Goal: Information Seeking & Learning: Learn about a topic

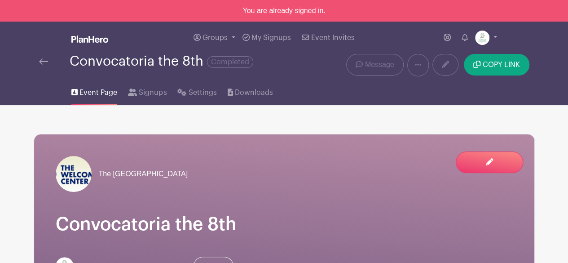
click at [42, 61] on img at bounding box center [43, 61] width 9 height 6
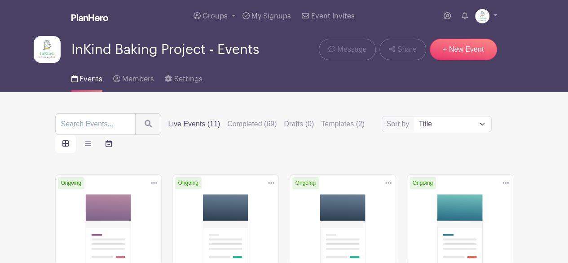
click at [108, 141] on icon "order and view" at bounding box center [109, 143] width 6 height 7
click at [0, 0] on input "order and view" at bounding box center [0, 0] width 0 height 0
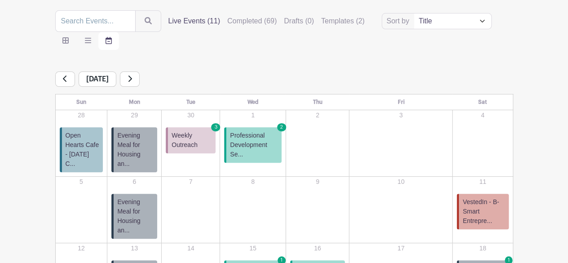
scroll to position [103, 0]
click at [144, 198] on span "Evening Meal for Housing an..." at bounding box center [135, 216] width 36 height 38
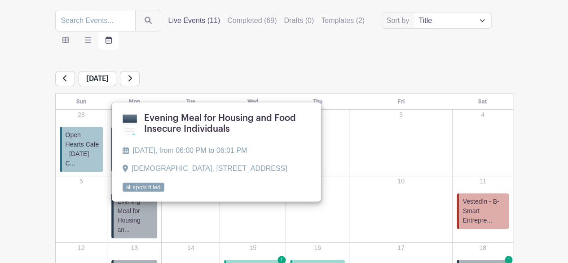
click at [123, 192] on link at bounding box center [123, 192] width 0 height 0
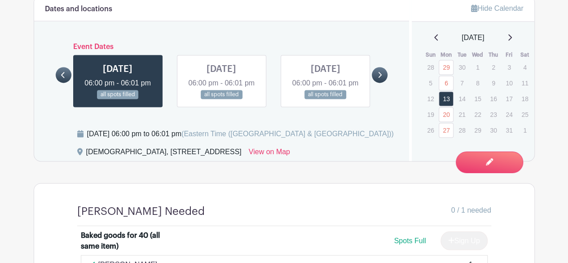
scroll to position [627, 0]
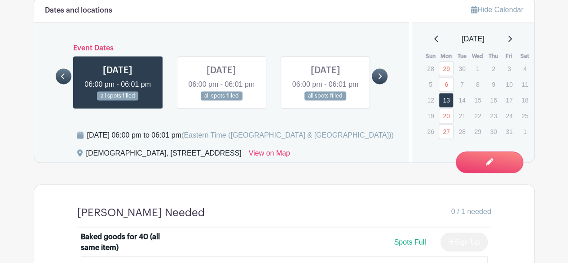
click at [58, 78] on link at bounding box center [64, 76] width 16 height 16
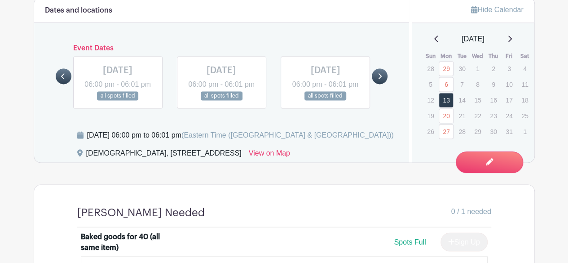
click at [325, 101] on link at bounding box center [325, 101] width 0 height 0
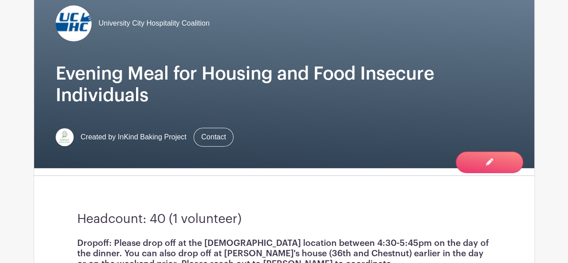
scroll to position [134, 0]
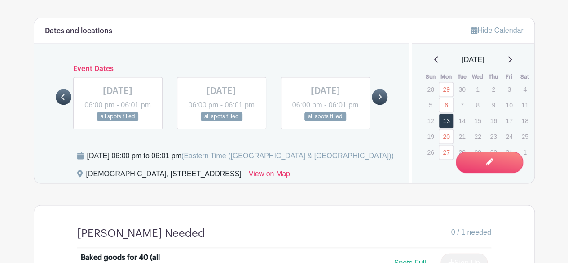
scroll to position [627, 0]
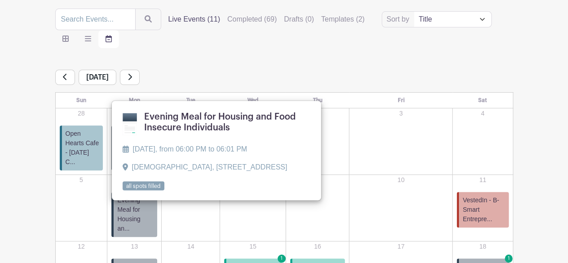
scroll to position [103, 0]
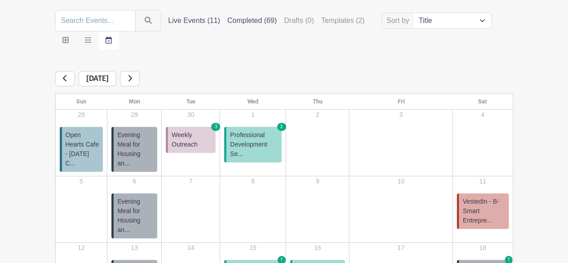
click at [246, 22] on label "Completed (69)" at bounding box center [251, 20] width 49 height 11
click at [0, 0] on input "Completed (69)" at bounding box center [0, 0] width 0 height 0
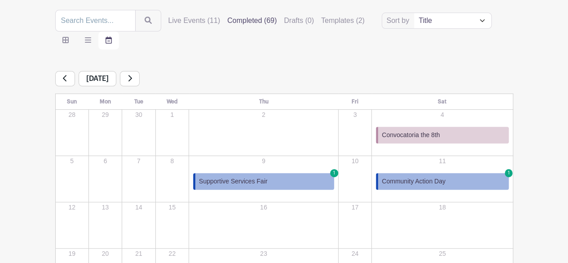
click at [420, 177] on span "Community Action Day" at bounding box center [414, 181] width 64 height 9
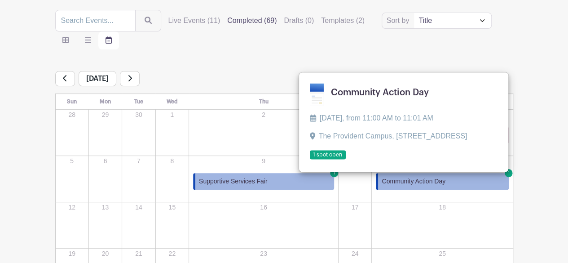
click at [310, 159] on link at bounding box center [310, 159] width 0 height 0
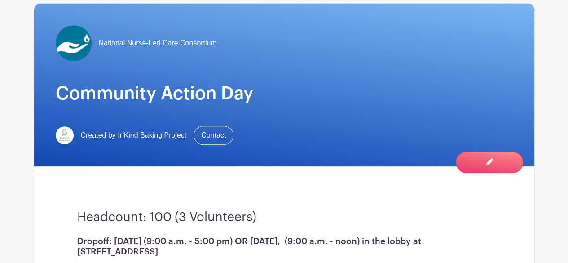
scroll to position [101, 0]
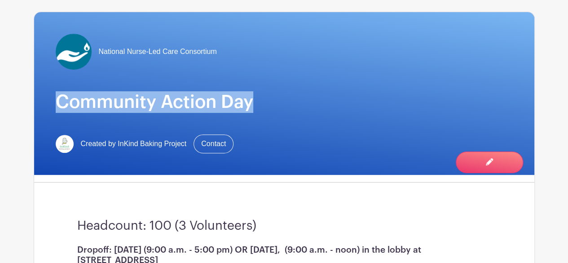
drag, startPoint x: 568, startPoint y: 57, endPoint x: 573, endPoint y: 90, distance: 33.6
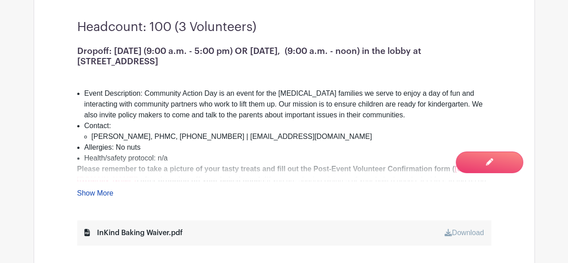
scroll to position [337, 0]
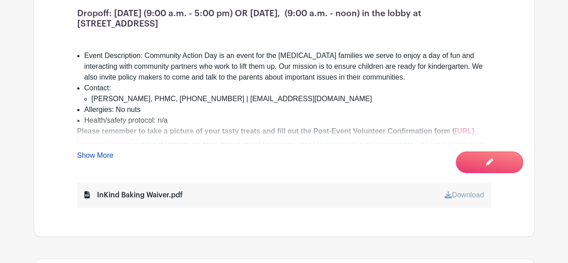
click at [102, 152] on link "Show More" at bounding box center [95, 156] width 36 height 11
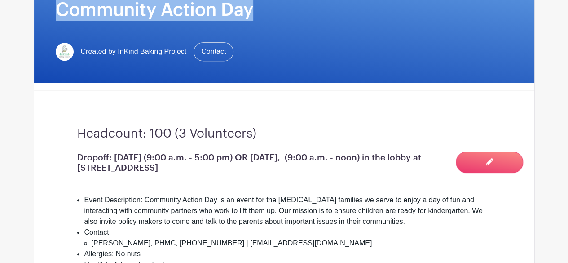
scroll to position [199, 0]
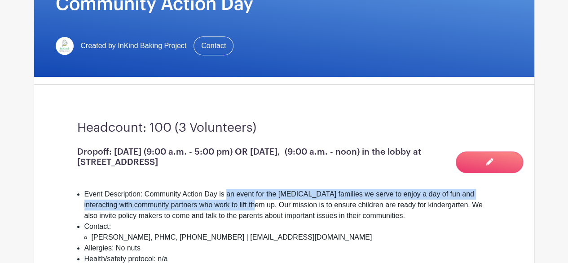
drag, startPoint x: 228, startPoint y: 192, endPoint x: 235, endPoint y: 201, distance: 11.8
click at [235, 201] on li "Event Description: Community Action Day is an event for the [MEDICAL_DATA] fami…" at bounding box center [287, 205] width 407 height 32
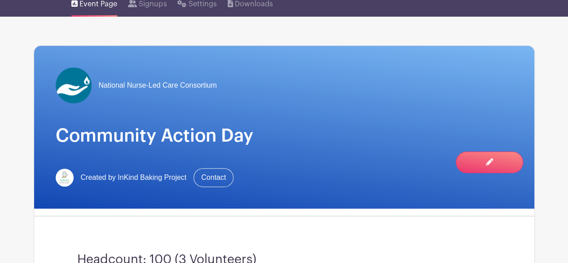
scroll to position [65, 0]
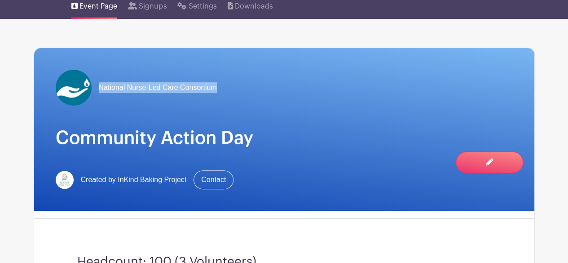
drag, startPoint x: 216, startPoint y: 88, endPoint x: 99, endPoint y: 90, distance: 116.8
click at [99, 90] on span "National Nurse-Led Care Consortium" at bounding box center [158, 87] width 118 height 11
copy span "National Nurse-Led Care Consortium"
